Goal: Task Accomplishment & Management: Manage account settings

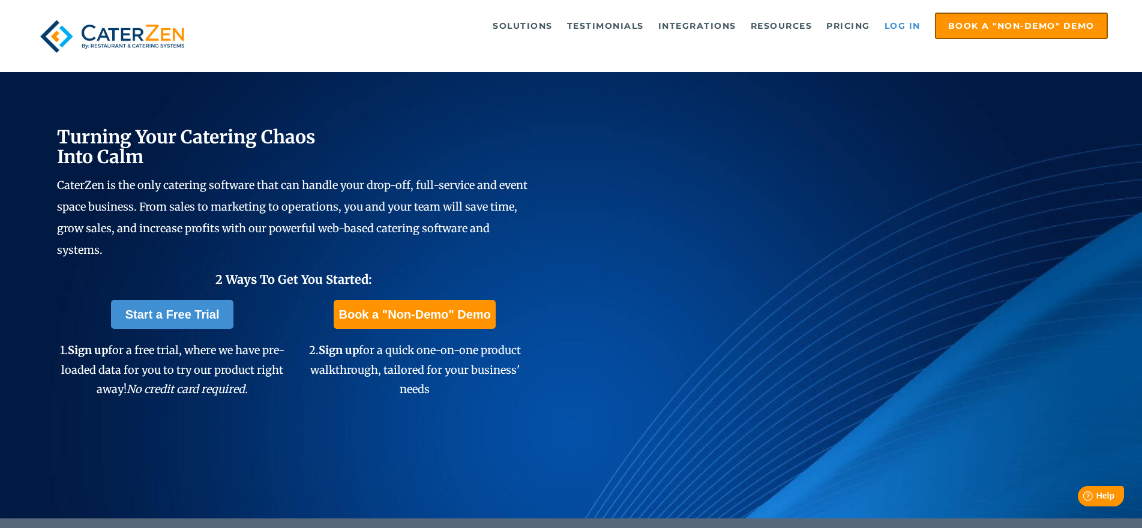
click at [911, 22] on link "Log in" at bounding box center [902, 26] width 48 height 24
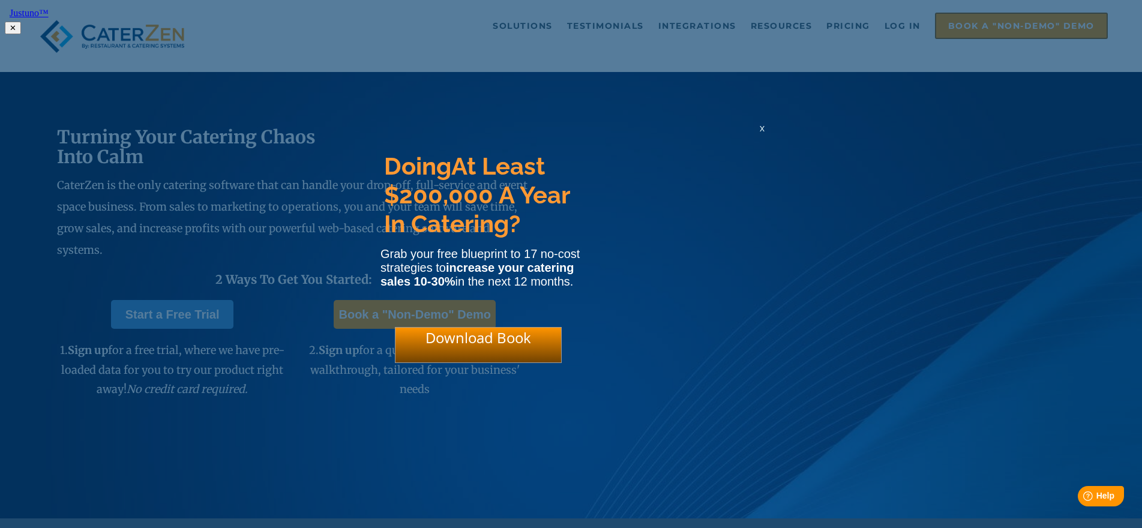
click at [764, 134] on div "x" at bounding box center [761, 127] width 19 height 11
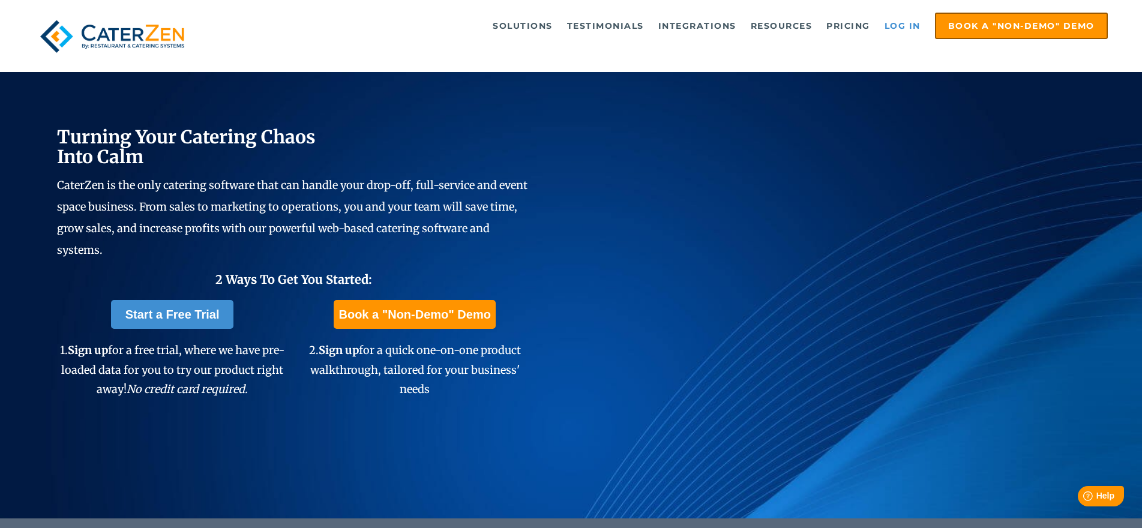
click at [906, 27] on link "Log in" at bounding box center [902, 26] width 48 height 24
